Goal: Task Accomplishment & Management: Manage account settings

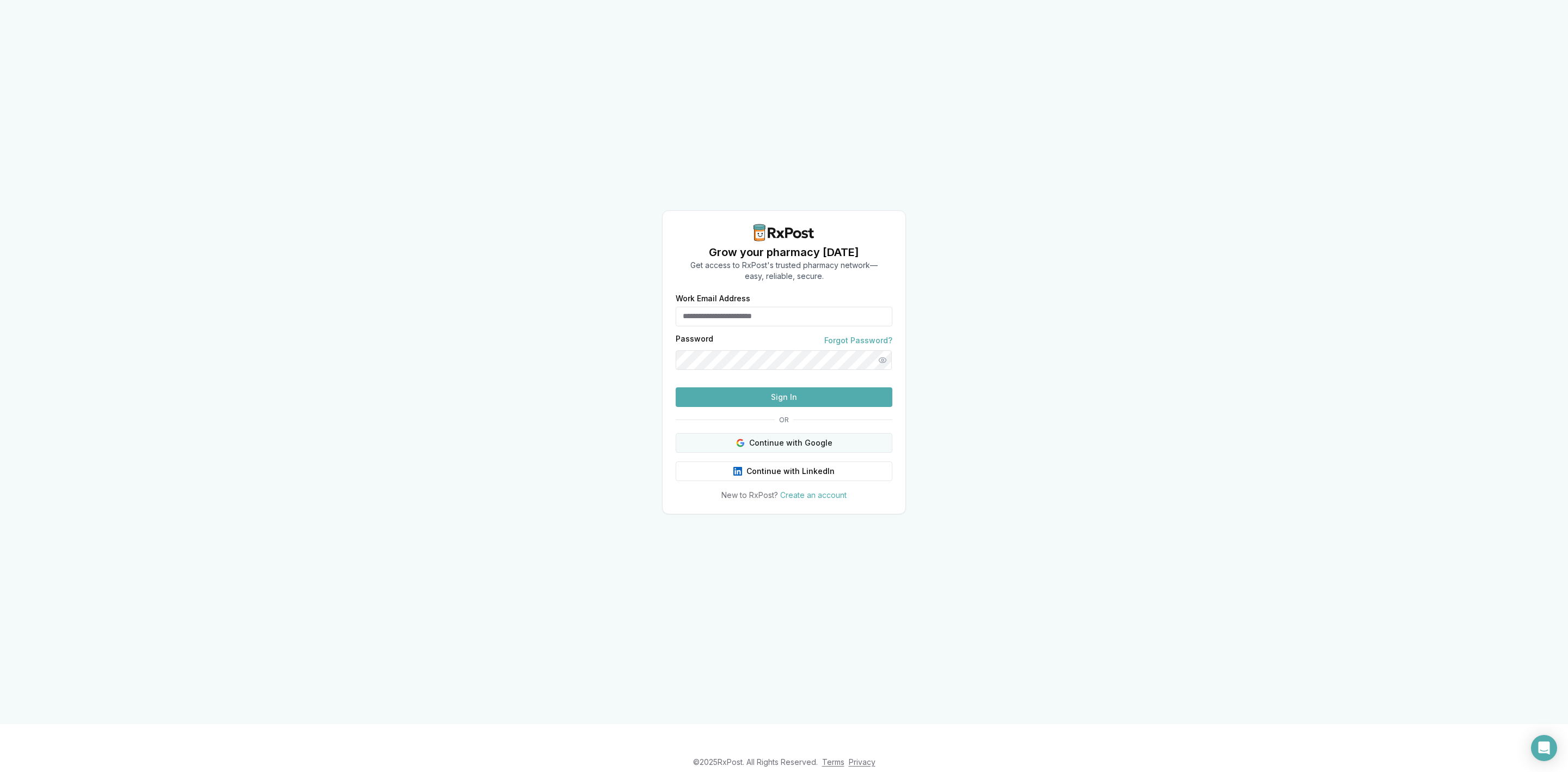
type input "**********"
click at [834, 452] on button "Continue with Google" at bounding box center [784, 443] width 217 height 20
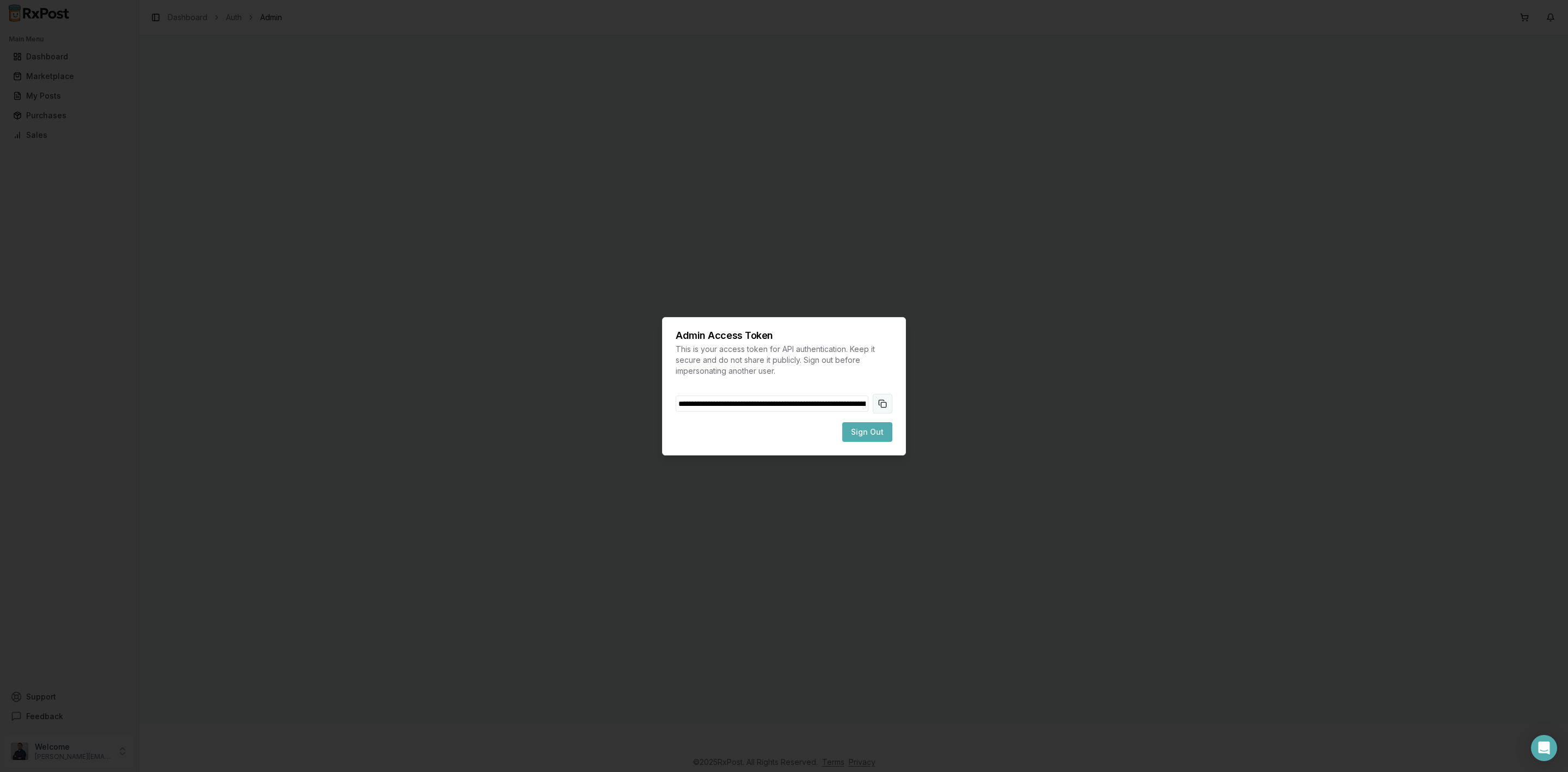
click at [880, 404] on button "Copy token to clipboard" at bounding box center [882, 404] width 20 height 20
click at [879, 427] on span "Sign Out" at bounding box center [867, 432] width 33 height 11
